Goal: Check status

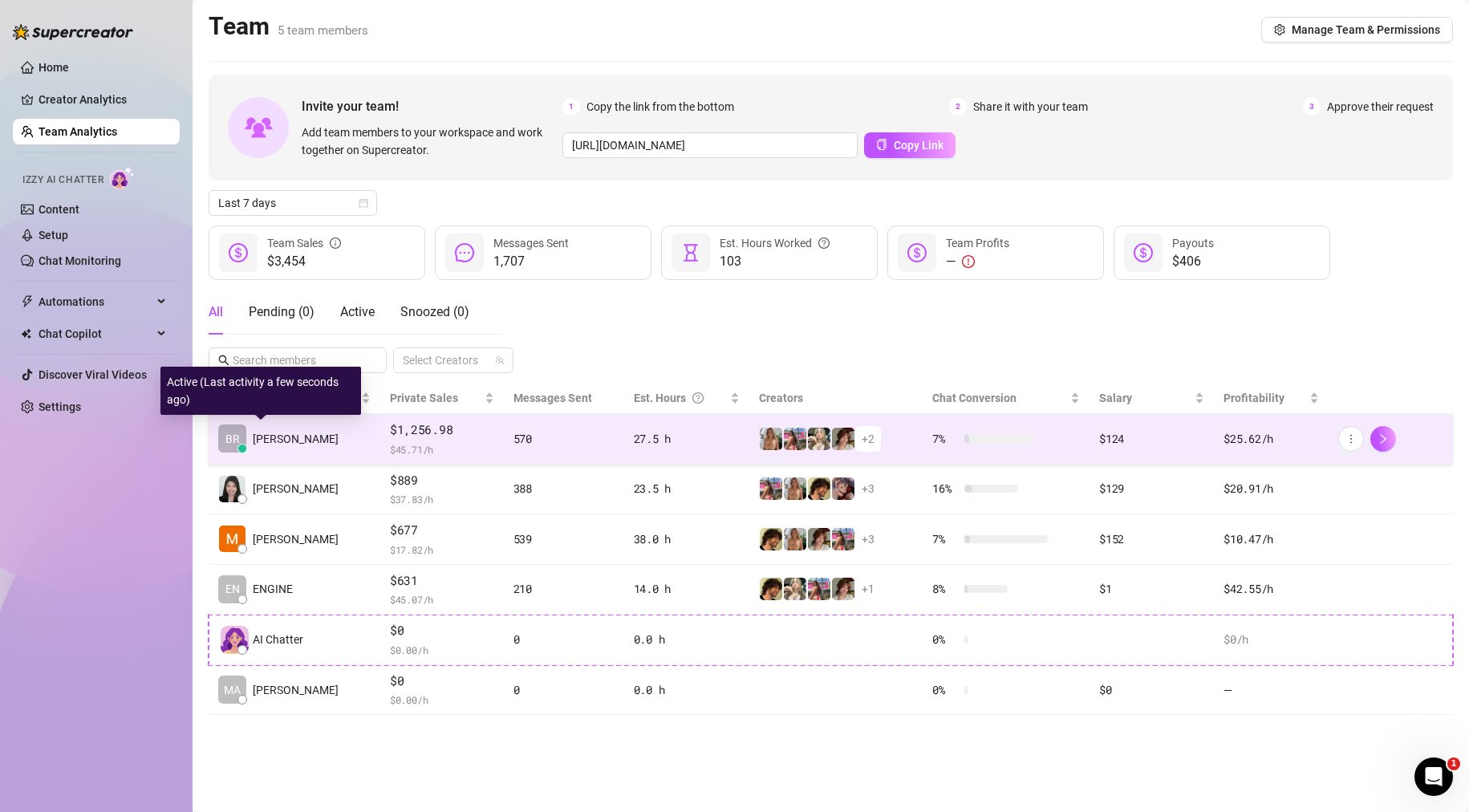
click at [238, 443] on span "BR" at bounding box center [232, 438] width 15 height 18
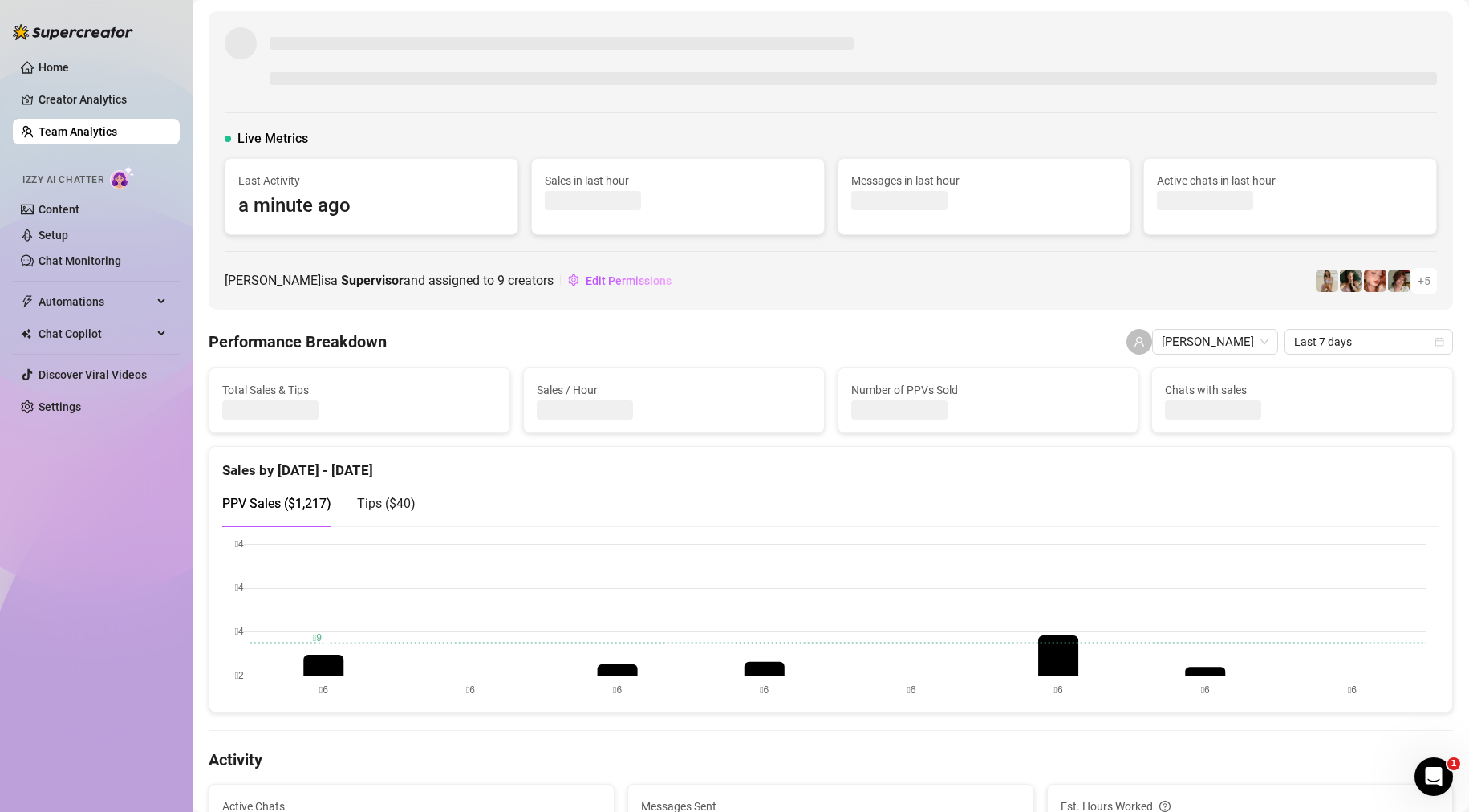
click at [230, 137] on div "Live Metrics Last Activity a minute ago Sales in last hour Messages in last hou…" at bounding box center [831, 181] width 1212 height 106
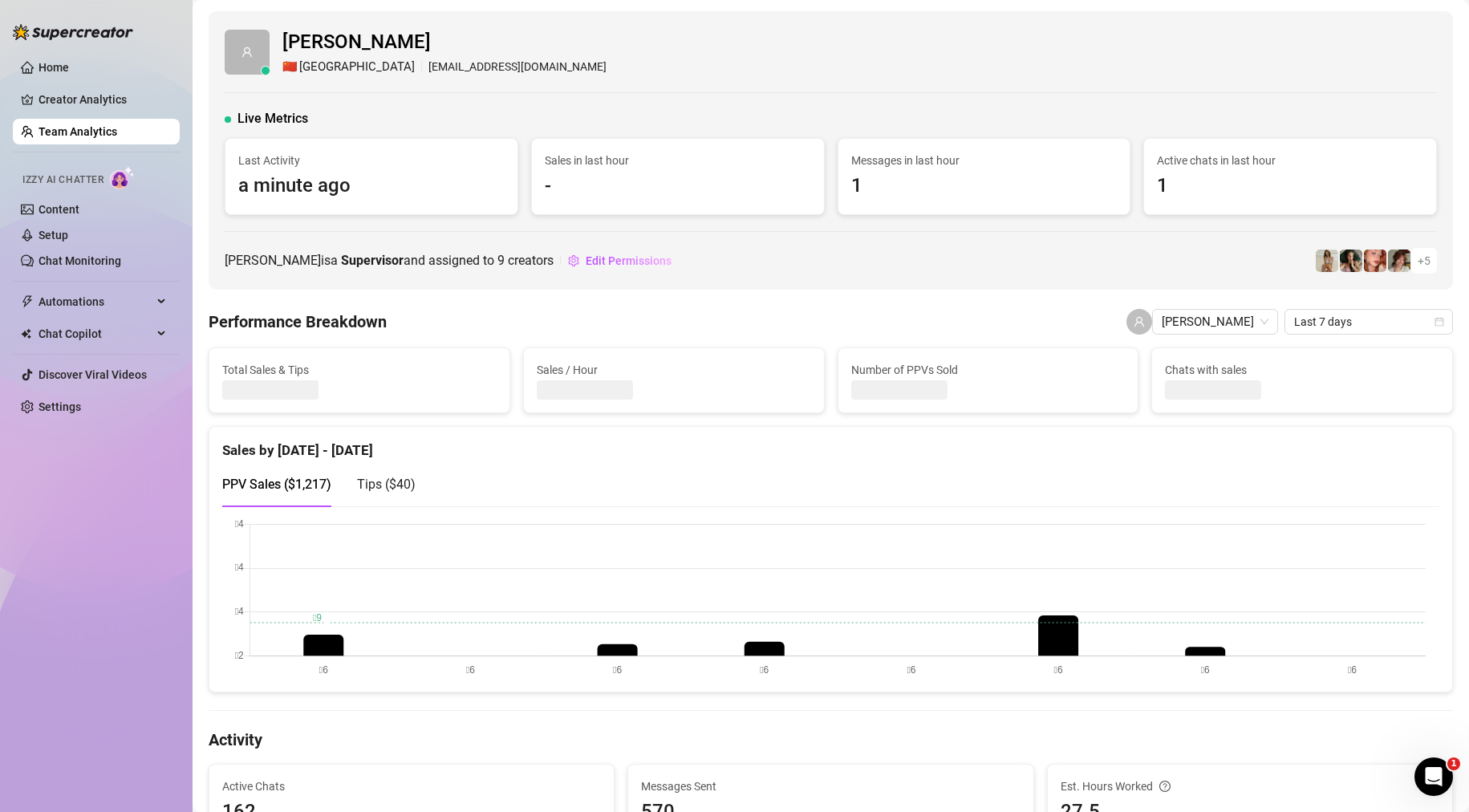
click at [270, 119] on span "Live Metrics" at bounding box center [272, 119] width 70 height 19
click at [241, 66] on span at bounding box center [247, 52] width 45 height 45
